Goal: Task Accomplishment & Management: Manage account settings

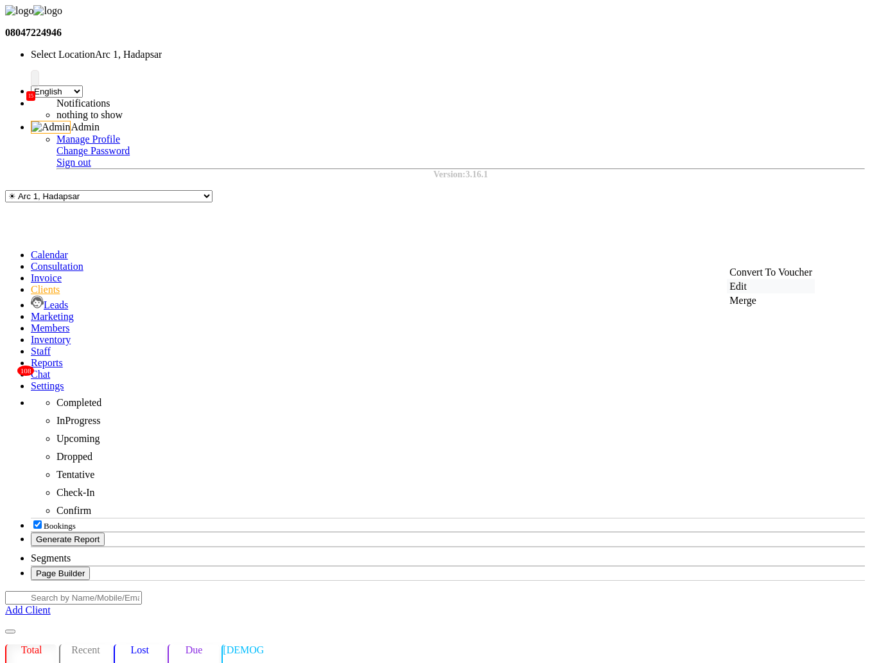
click at [738, 293] on div "Edit" at bounding box center [771, 286] width 88 height 14
checkbox input "false"
click at [766, 306] on div "Merge" at bounding box center [771, 300] width 88 height 14
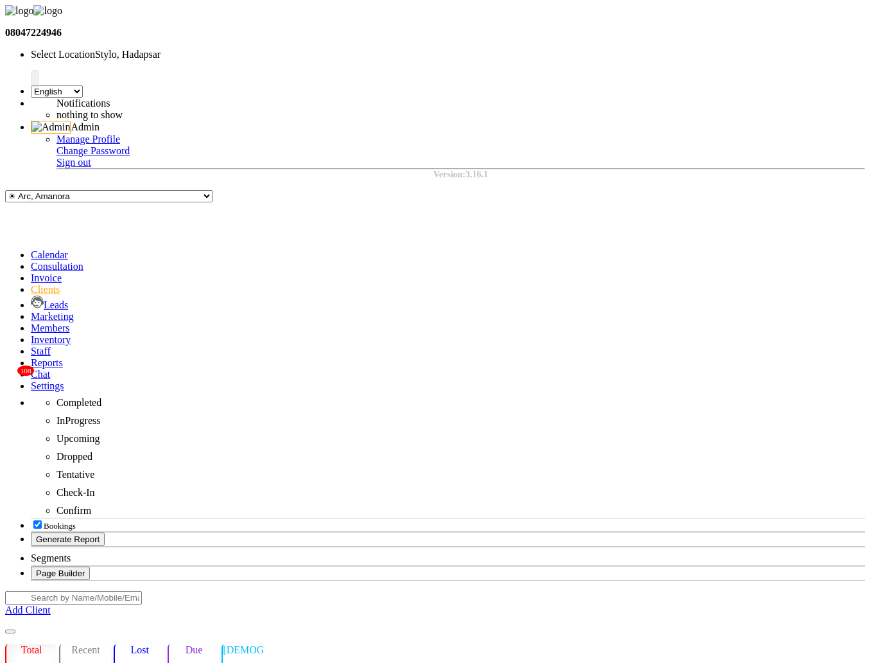
select select "27"
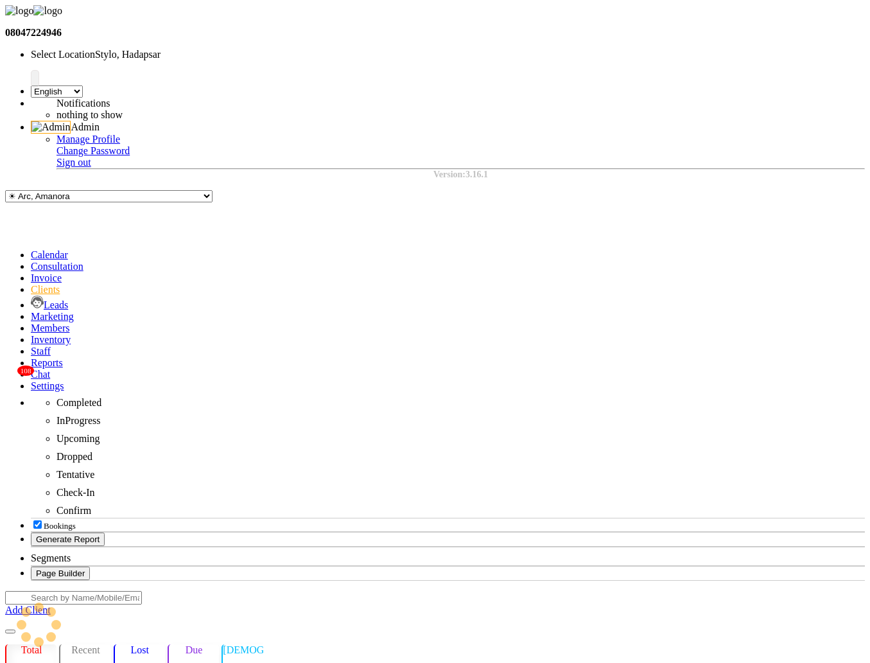
scroll to position [0, 171]
type input "v"
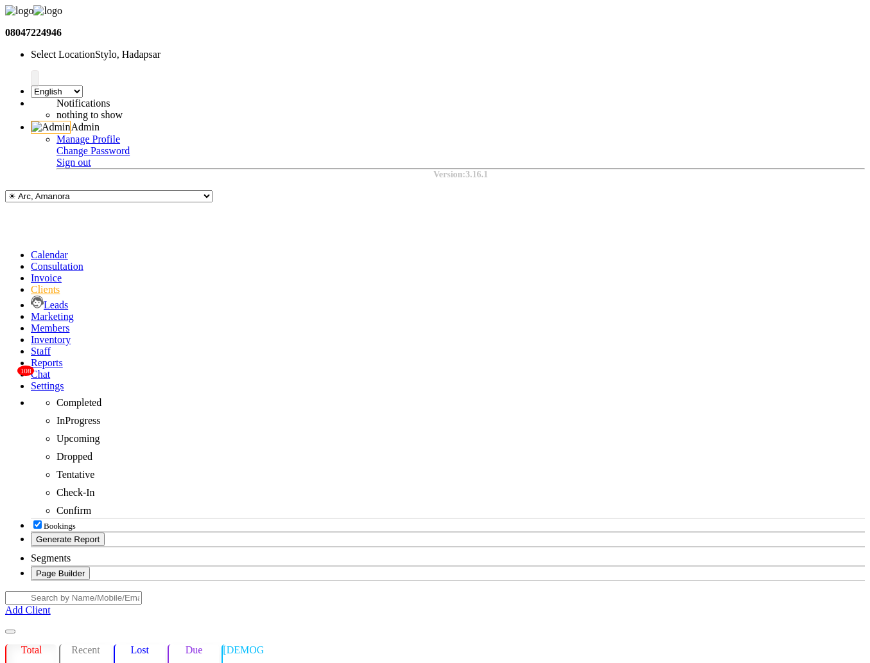
drag, startPoint x: 650, startPoint y: 294, endPoint x: 671, endPoint y: 439, distance: 146.0
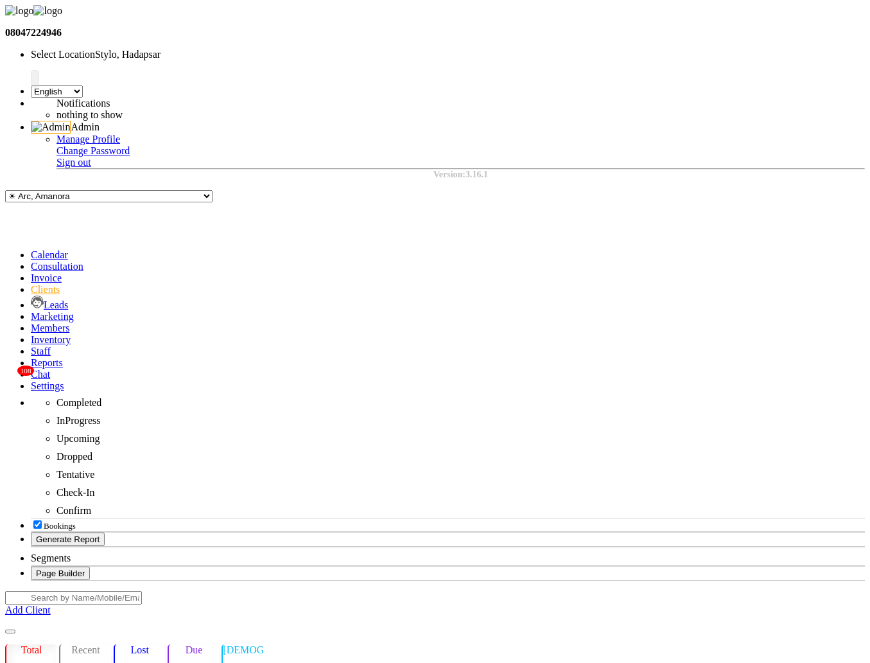
click at [787, 274] on div "Edit" at bounding box center [794, 266] width 31 height 14
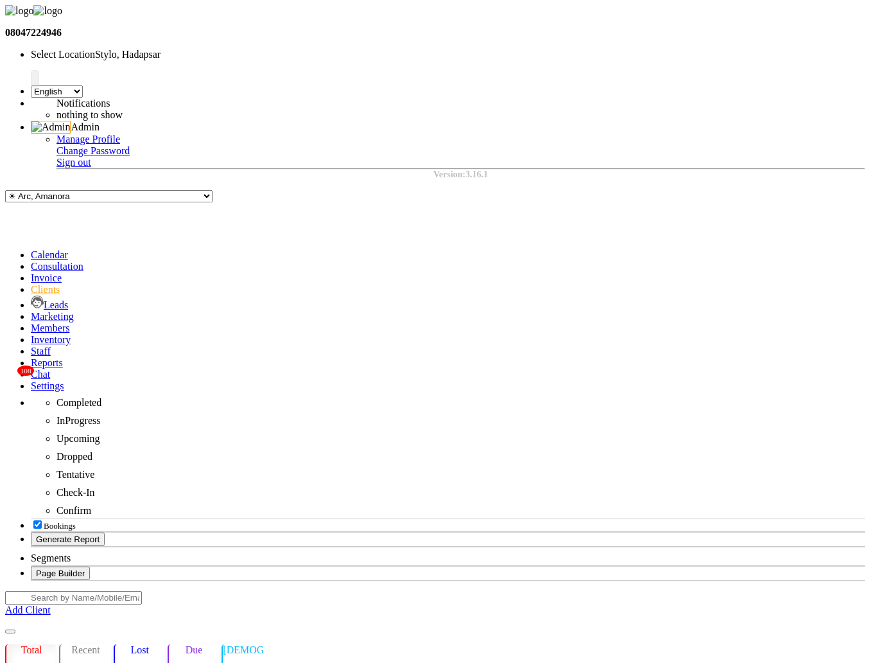
checkbox input "false"
click at [784, 288] on div "Merge" at bounding box center [794, 281] width 31 height 14
